Goal: Download file/media

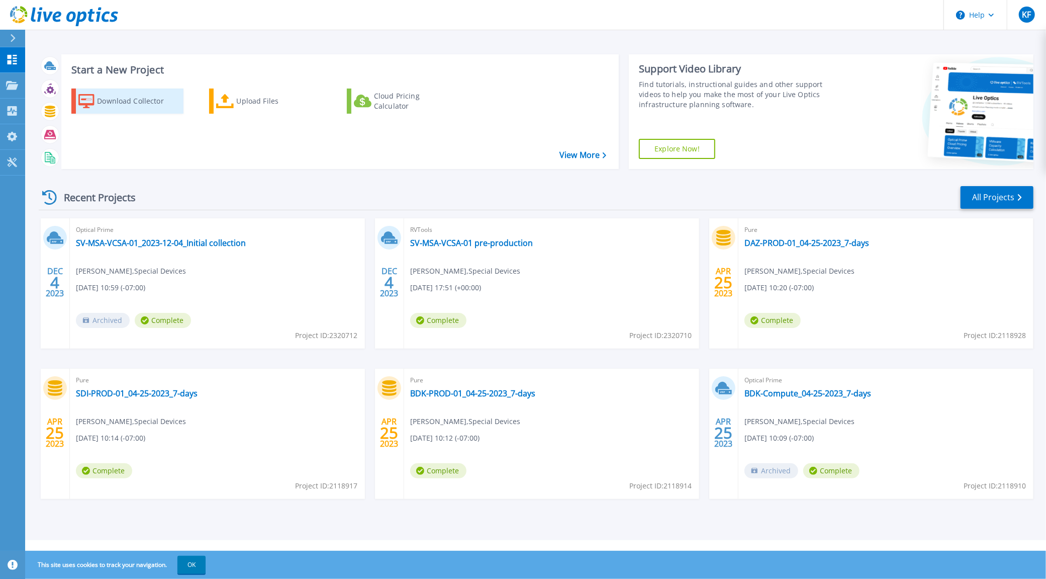
click at [136, 99] on div "Download Collector" at bounding box center [137, 101] width 80 height 20
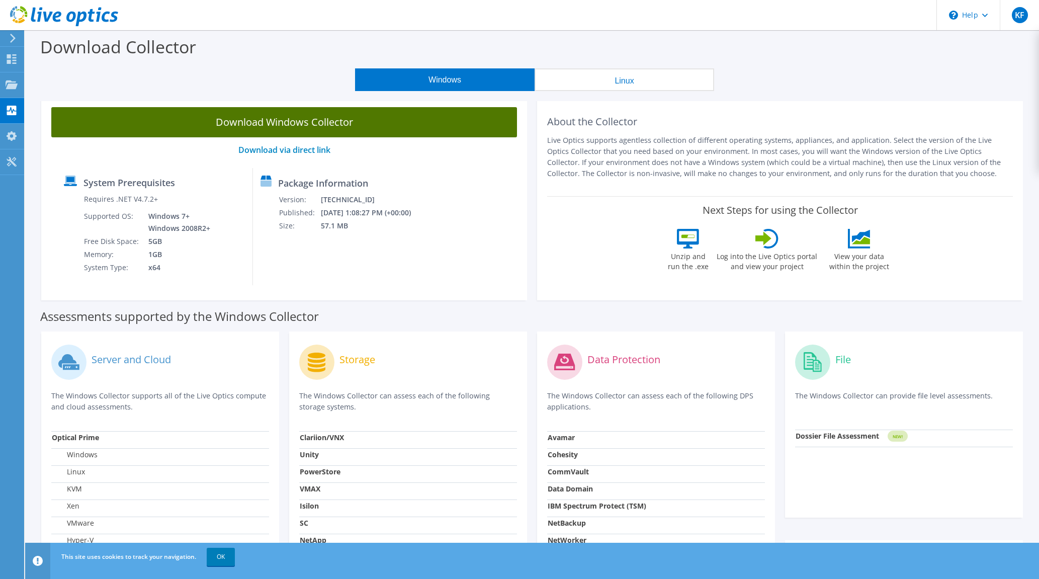
click at [300, 119] on link "Download Windows Collector" at bounding box center [284, 122] width 466 height 30
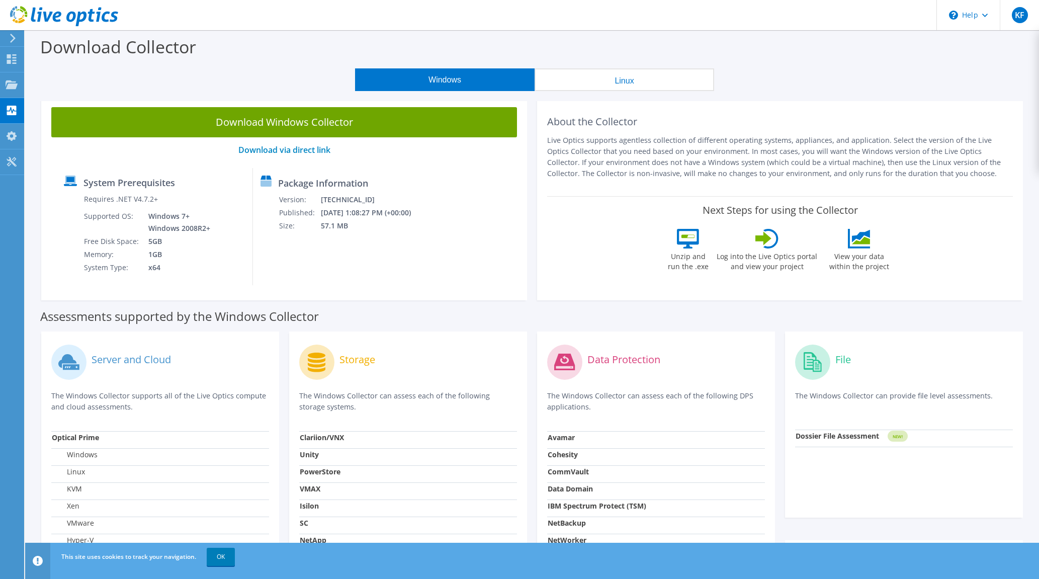
click at [1012, 68] on div "Download Collector" at bounding box center [532, 49] width 1004 height 38
